Goal: Find contact information: Find contact information

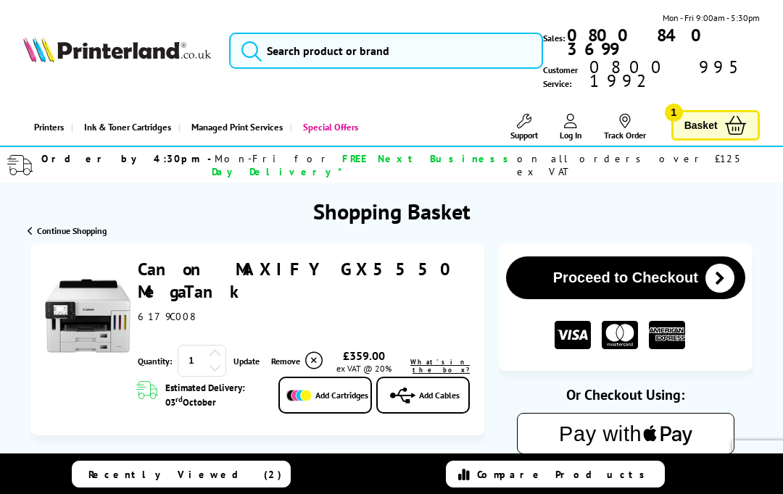
click at [528, 114] on link "Support" at bounding box center [524, 127] width 28 height 27
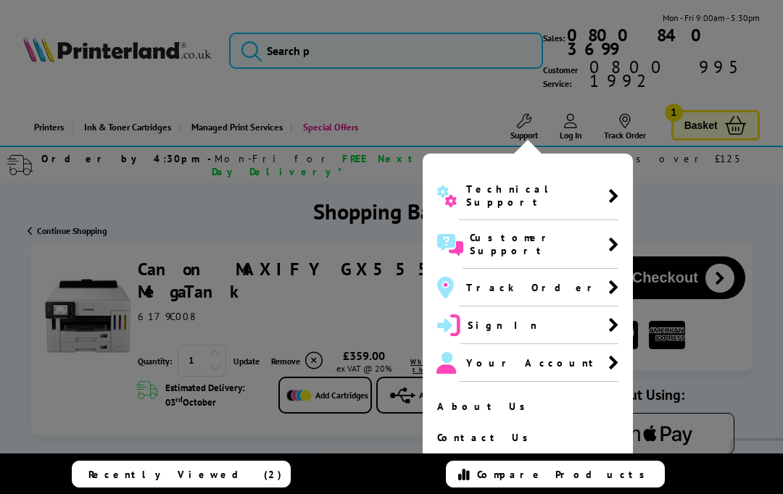
click at [507, 172] on span "Technical Support" at bounding box center [538, 196] width 159 height 49
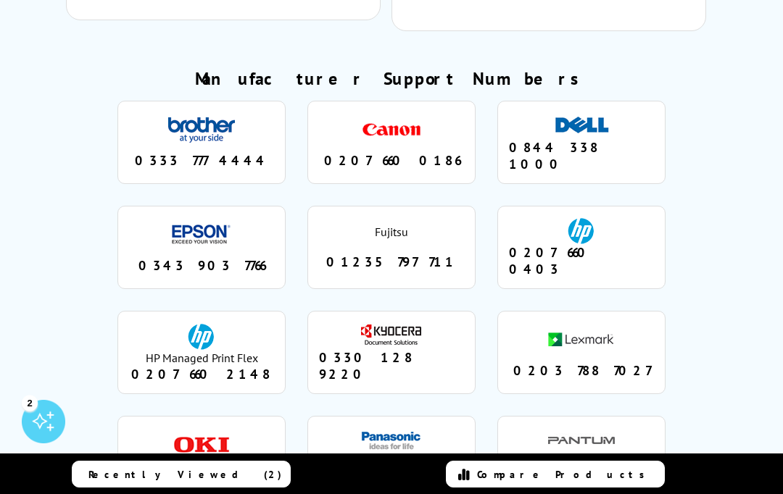
click at [408, 152] on div "0207 660 0186" at bounding box center [391, 160] width 145 height 17
click at [390, 152] on div "0207 660 0186" at bounding box center [391, 160] width 145 height 17
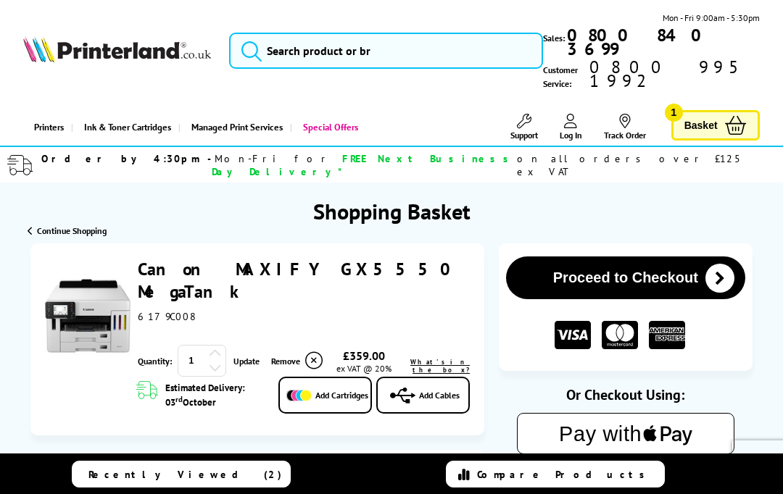
click at [316, 352] on icon at bounding box center [313, 360] width 17 height 17
